Goal: Check status: Check status

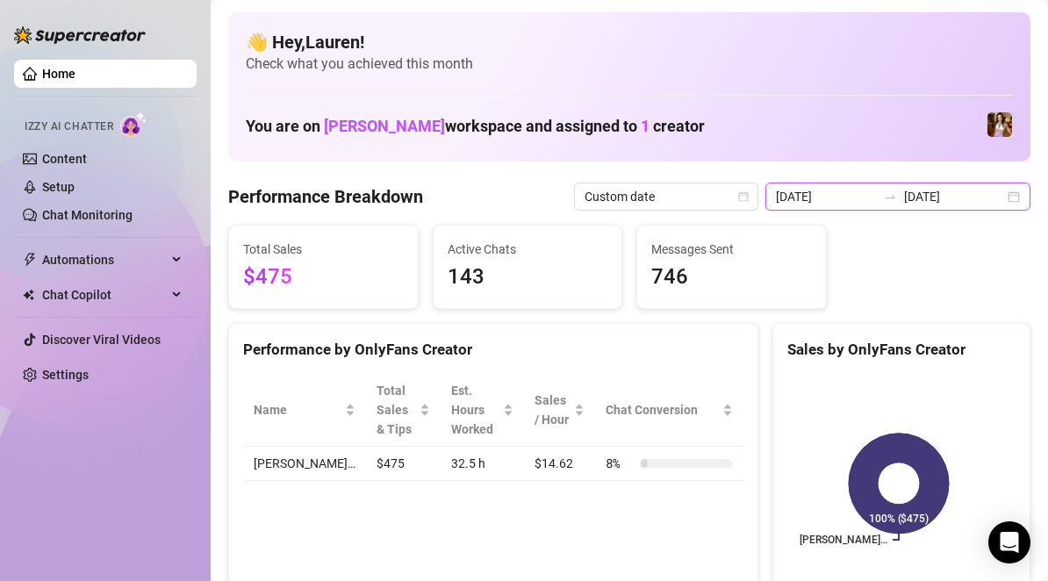
click at [954, 205] on input "[DATE]" at bounding box center [954, 196] width 100 height 19
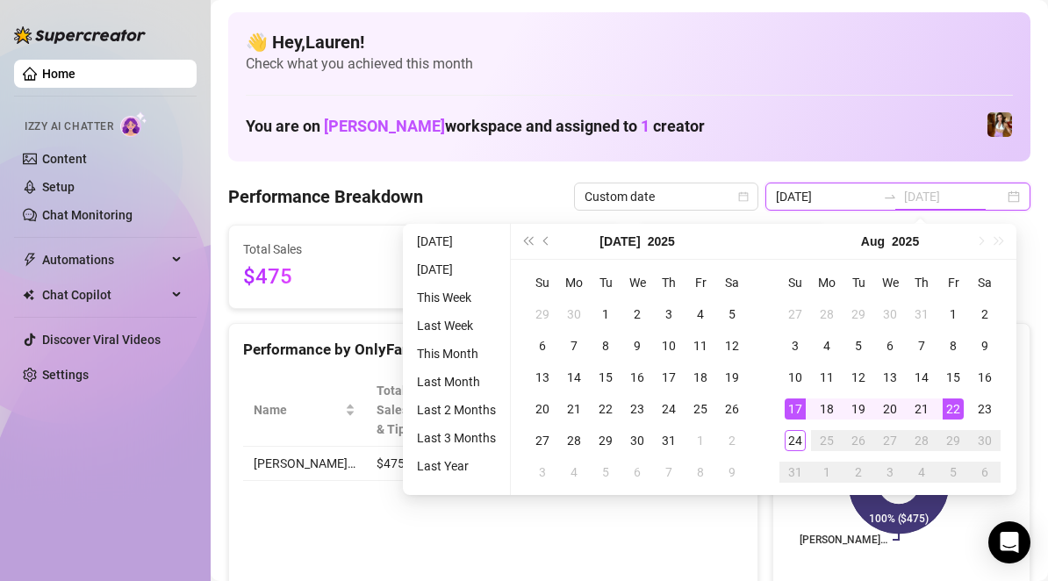
type input "[DATE]"
click at [796, 403] on div "17" at bounding box center [795, 409] width 21 height 21
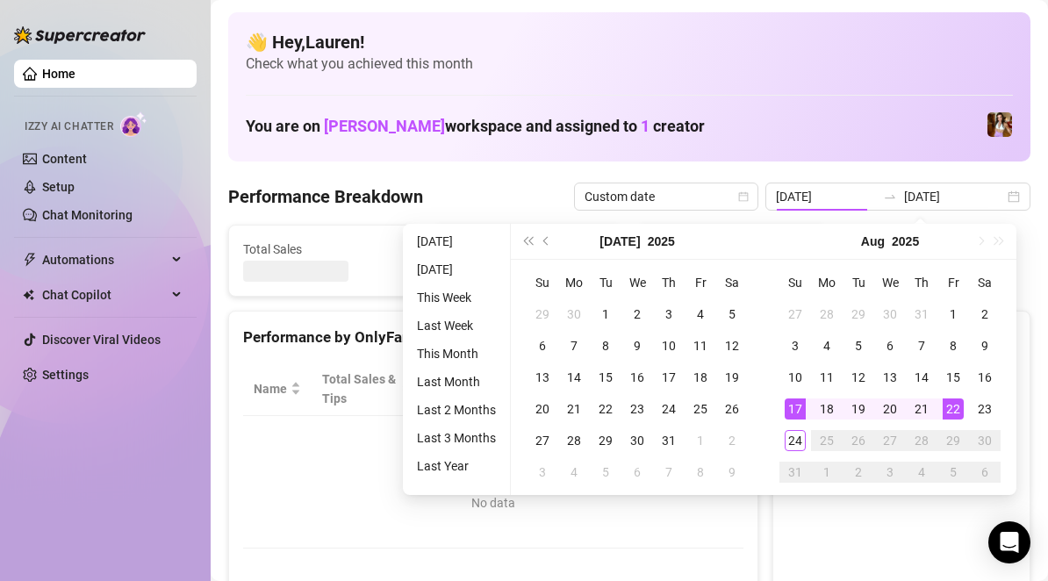
type input "[DATE]"
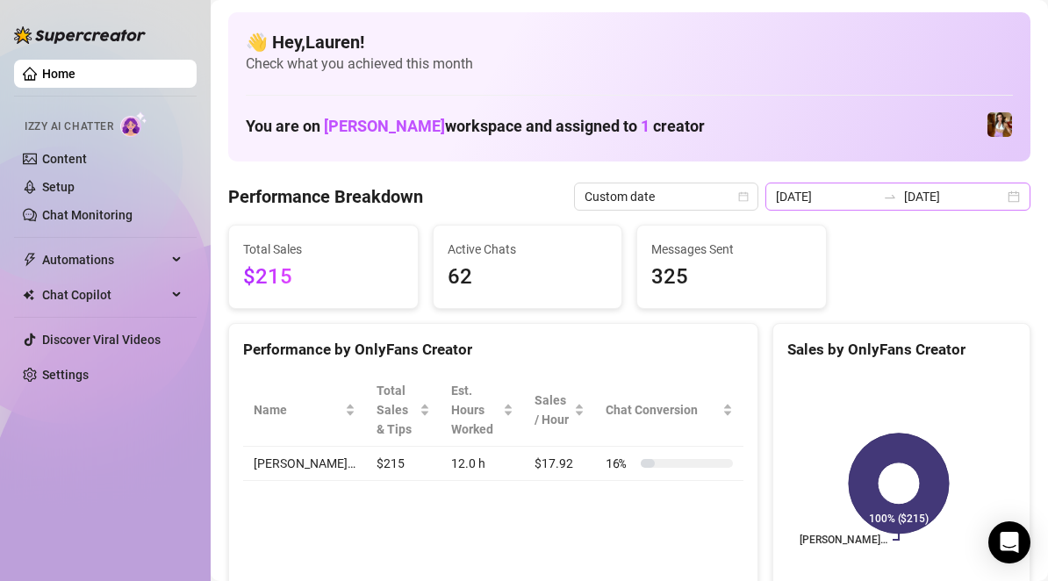
click at [1007, 205] on div "[DATE] [DATE]" at bounding box center [897, 197] width 265 height 28
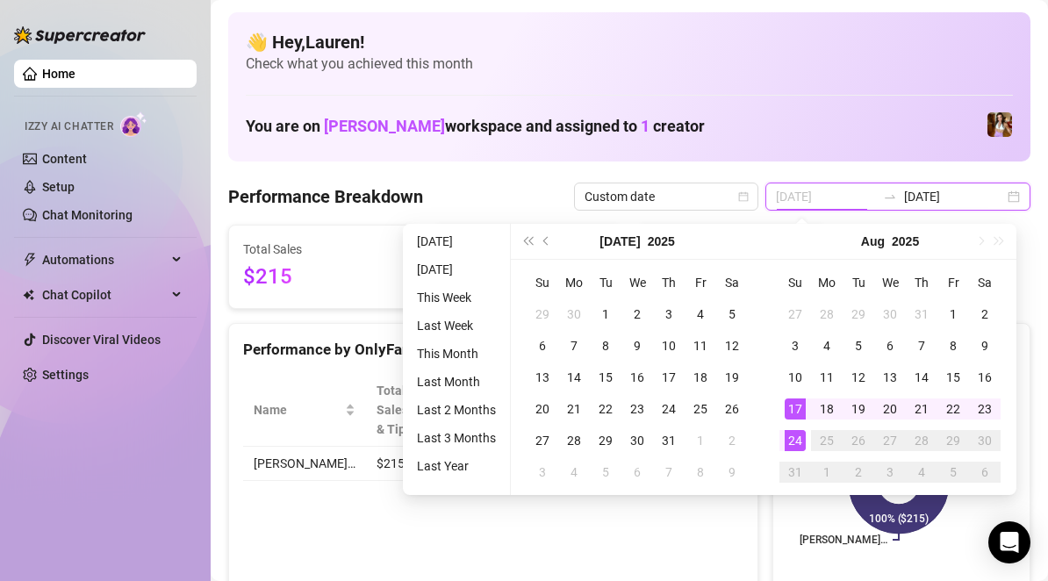
type input "[DATE]"
click at [792, 446] on div "24" at bounding box center [795, 440] width 21 height 21
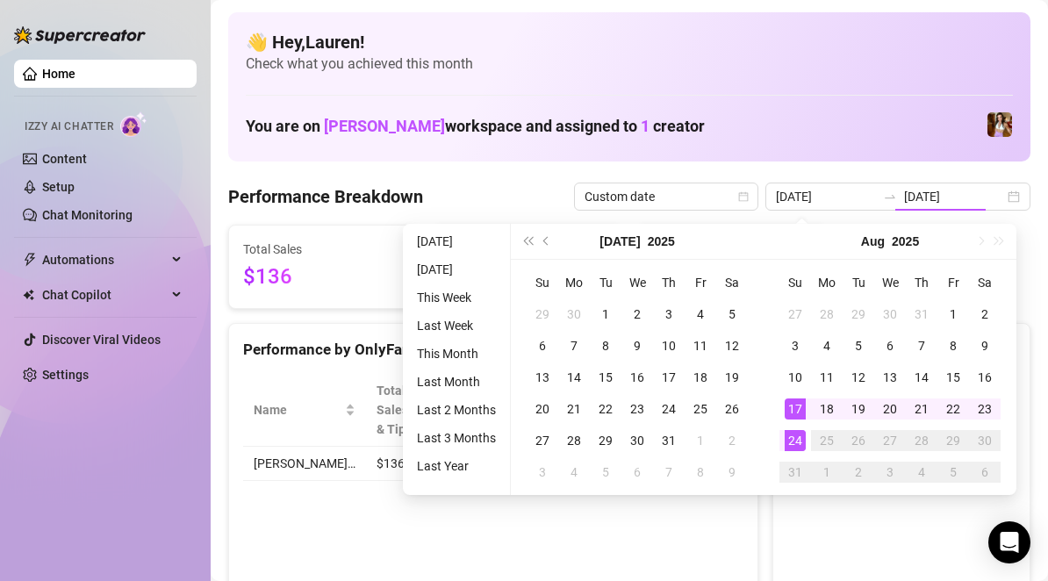
type input "[DATE]"
